Goal: Task Accomplishment & Management: Complete application form

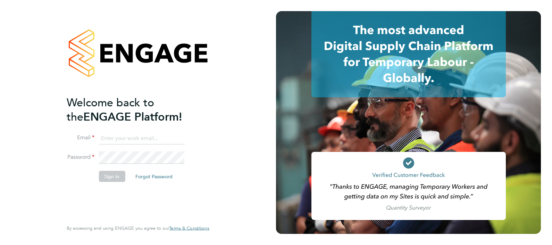
type input "[PERSON_NAME][EMAIL_ADDRESS][PERSON_NAME][DOMAIN_NAME]"
click at [110, 177] on button "Sign In" at bounding box center [112, 176] width 26 height 11
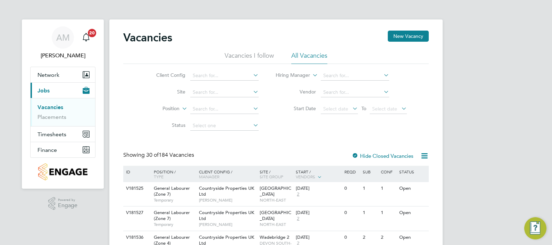
click at [45, 107] on link "Vacancies" at bounding box center [51, 107] width 26 height 7
click at [252, 76] on icon at bounding box center [252, 75] width 0 height 10
click at [218, 157] on li "Countryside Properties UK Ltd" at bounding box center [279, 160] width 178 height 9
type input "Countryside Properties UK Ltd"
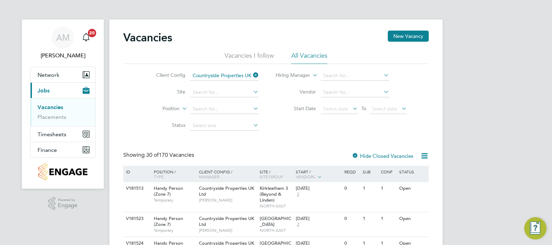
click at [252, 92] on icon at bounding box center [252, 92] width 0 height 10
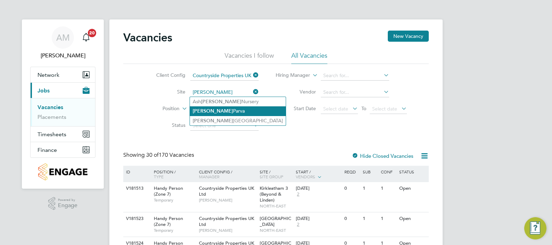
click at [204, 110] on li "Glen Parva" at bounding box center [238, 110] width 96 height 9
type input "Glen Parva"
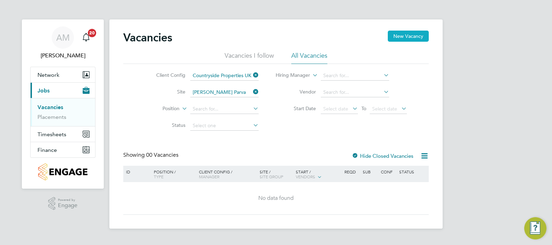
click at [404, 37] on button "New Vacancy" at bounding box center [408, 36] width 41 height 11
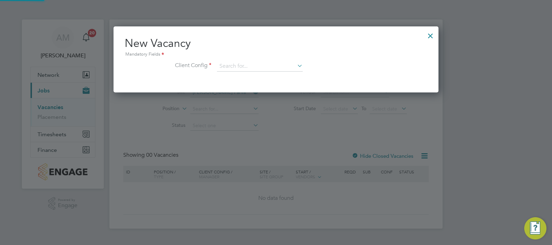
scroll to position [66, 326]
click at [296, 64] on icon at bounding box center [296, 66] width 0 height 10
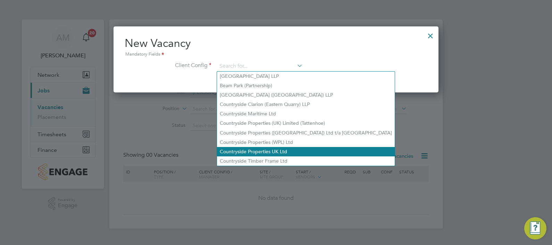
click at [256, 149] on li "Countryside Properties UK Ltd" at bounding box center [306, 151] width 178 height 9
type input "Countryside Properties UK Ltd"
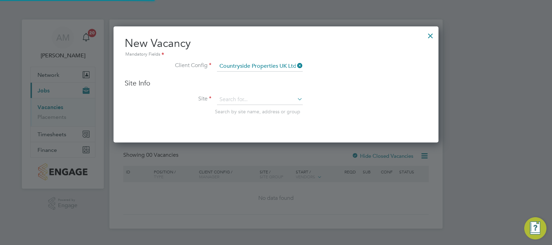
scroll to position [116, 326]
click at [296, 101] on icon at bounding box center [296, 99] width 0 height 10
click at [229, 119] on b "Glen" at bounding box center [240, 119] width 40 height 6
type input "Glen Parva"
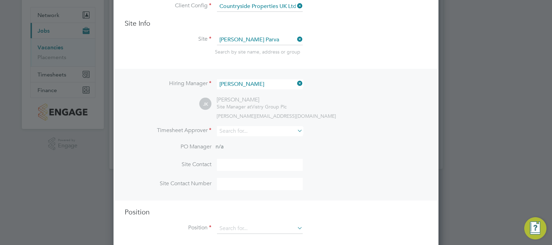
scroll to position [69, 0]
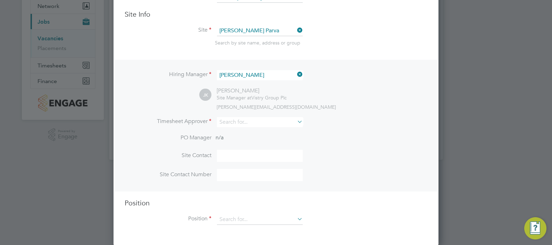
click at [296, 122] on icon at bounding box center [296, 122] width 0 height 10
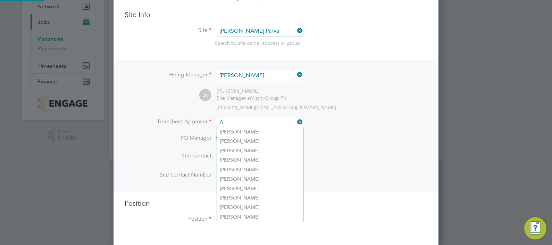
scroll to position [3, 3]
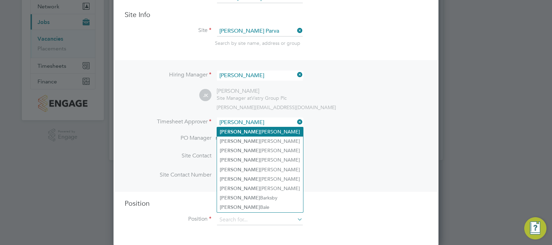
click at [243, 129] on li "Andy Manley" at bounding box center [260, 131] width 86 height 9
type input "Andy Manley"
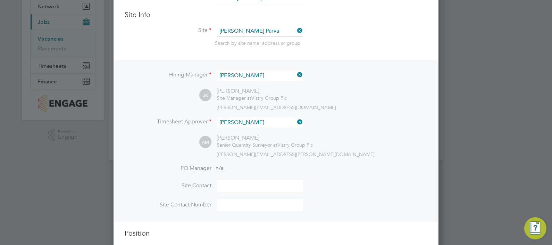
scroll to position [318, 326]
click at [252, 183] on input at bounding box center [260, 186] width 86 height 12
type input "Jason Kite"
type input "07701 355758"
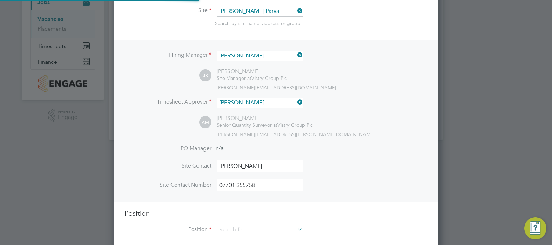
scroll to position [99, 0]
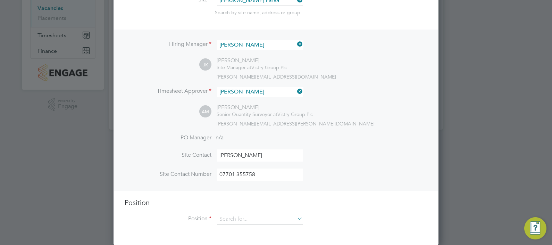
click at [296, 221] on icon at bounding box center [296, 219] width 0 height 10
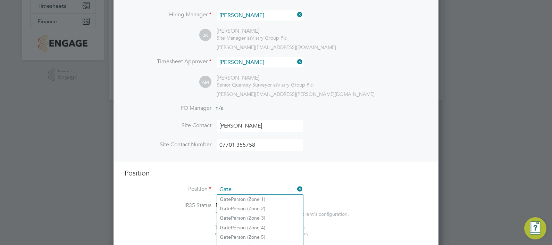
scroll to position [142, 0]
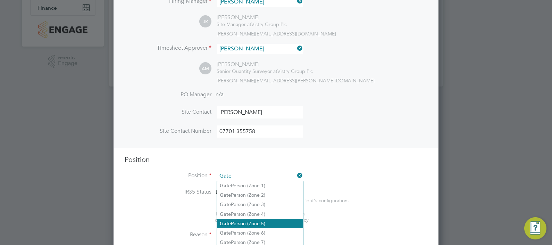
click at [259, 222] on li "Gate Person (Zone 5)" at bounding box center [260, 223] width 86 height 9
type input "Gate Person (Zone 5)"
type textarea "- Welcoming visitors and signing visitors in and out of site - Checking CSCS ca…"
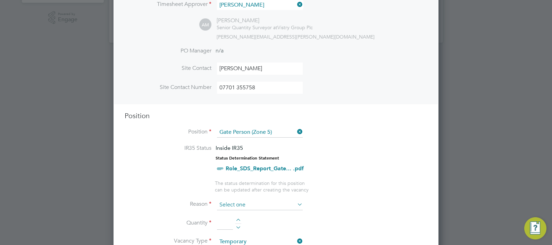
scroll to position [229, 0]
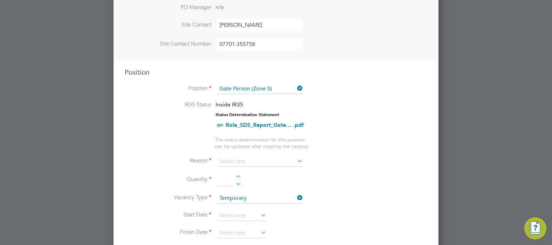
click at [296, 160] on icon at bounding box center [296, 161] width 0 height 10
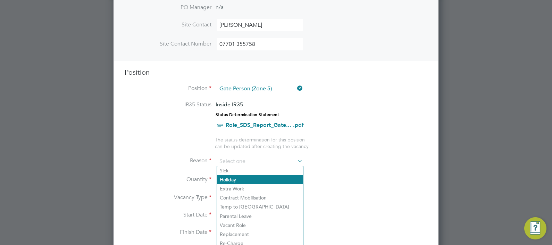
click at [250, 179] on li "Holiday" at bounding box center [260, 179] width 86 height 9
type input "Holiday"
click at [325, 193] on li "Vacancy Type Temporary" at bounding box center [276, 201] width 303 height 17
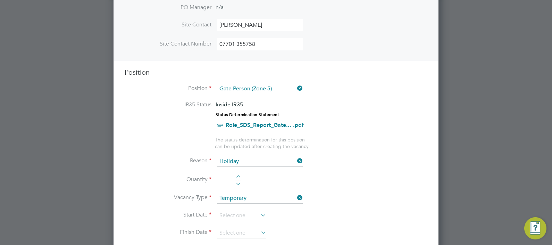
click at [237, 176] on div at bounding box center [239, 177] width 6 height 5
type input "1"
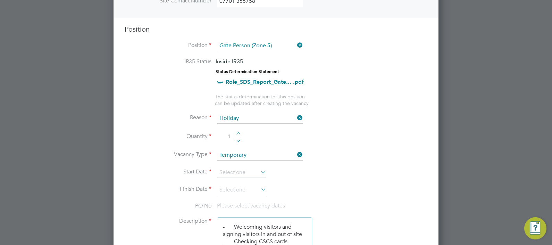
click at [260, 170] on icon at bounding box center [260, 172] width 0 height 10
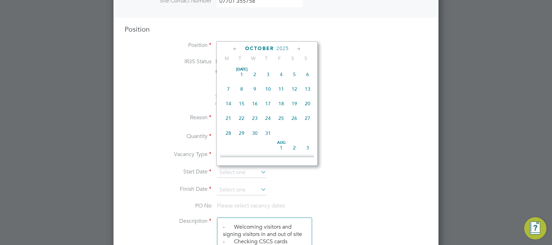
scroll to position [198, 0]
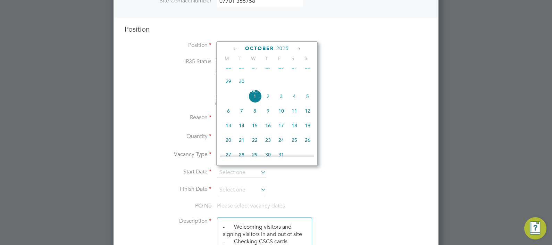
click at [228, 73] on span "22" at bounding box center [228, 66] width 13 height 13
type input "22 Sep 2025"
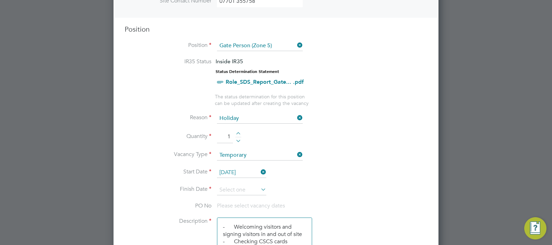
click at [260, 188] on icon at bounding box center [260, 190] width 0 height 10
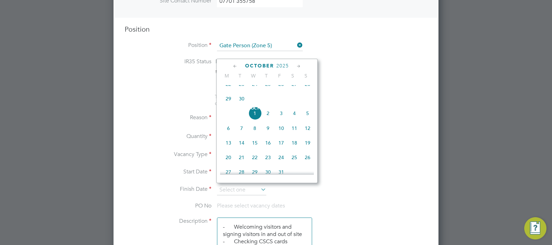
click at [280, 149] on span "17" at bounding box center [281, 142] width 13 height 13
type input "17 Oct 2025"
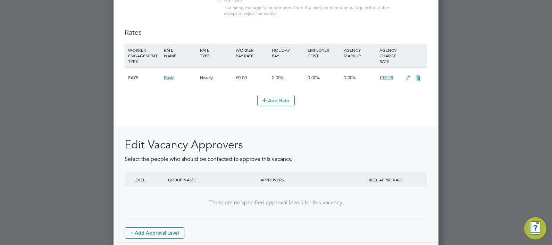
scroll to position [827, 0]
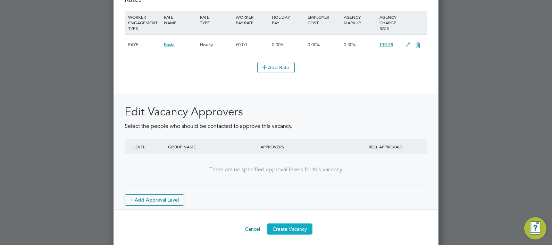
click at [288, 228] on button "Create Vacancy" at bounding box center [290, 228] width 46 height 11
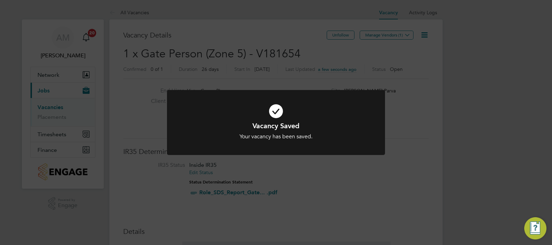
click at [284, 192] on div "Vacancy Saved Your vacancy has been saved. Cancel Okay" at bounding box center [276, 122] width 552 height 245
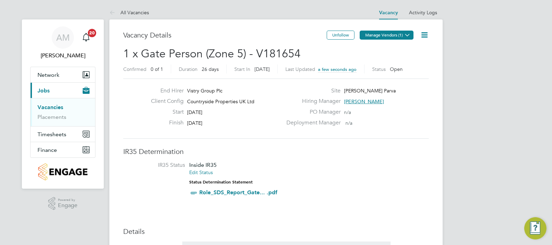
click at [377, 35] on button "Manage Vendors (1)" at bounding box center [387, 35] width 54 height 9
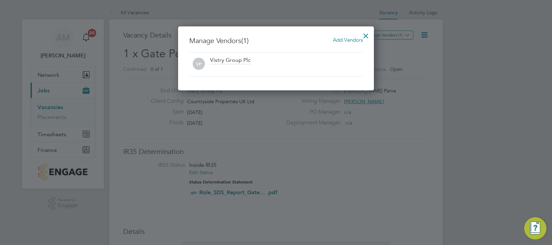
click at [303, 174] on div at bounding box center [276, 122] width 552 height 245
click at [339, 40] on span "Add Vendors" at bounding box center [348, 39] width 30 height 7
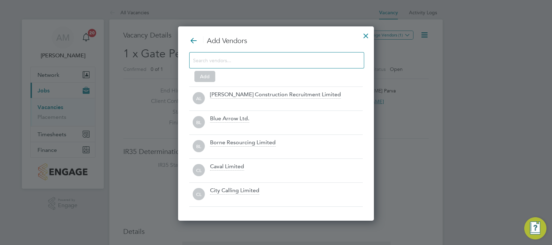
click at [255, 57] on input at bounding box center [271, 60] width 156 height 9
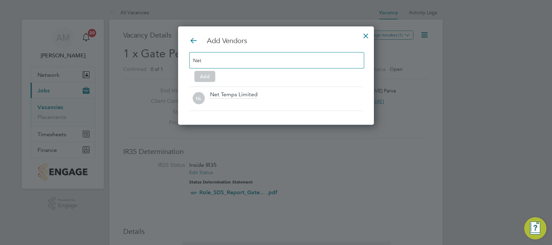
scroll to position [3, 3]
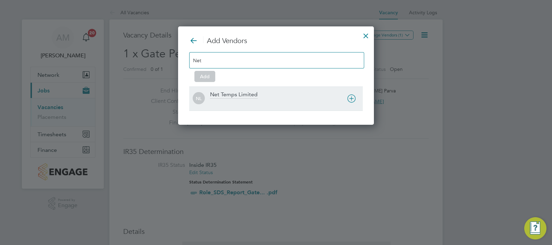
type input "Net"
click at [231, 96] on div "Net Temps Limited" at bounding box center [234, 95] width 48 height 8
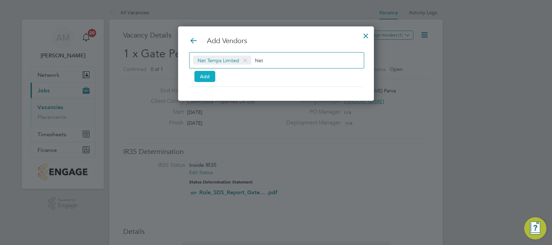
click at [202, 78] on button "Add" at bounding box center [205, 76] width 21 height 11
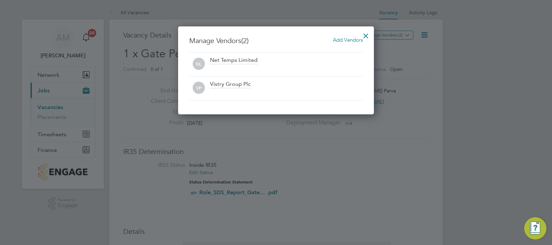
click at [364, 34] on div at bounding box center [366, 34] width 13 height 13
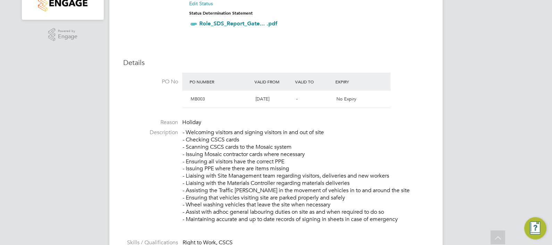
scroll to position [0, 0]
